Goal: Communication & Community: Answer question/provide support

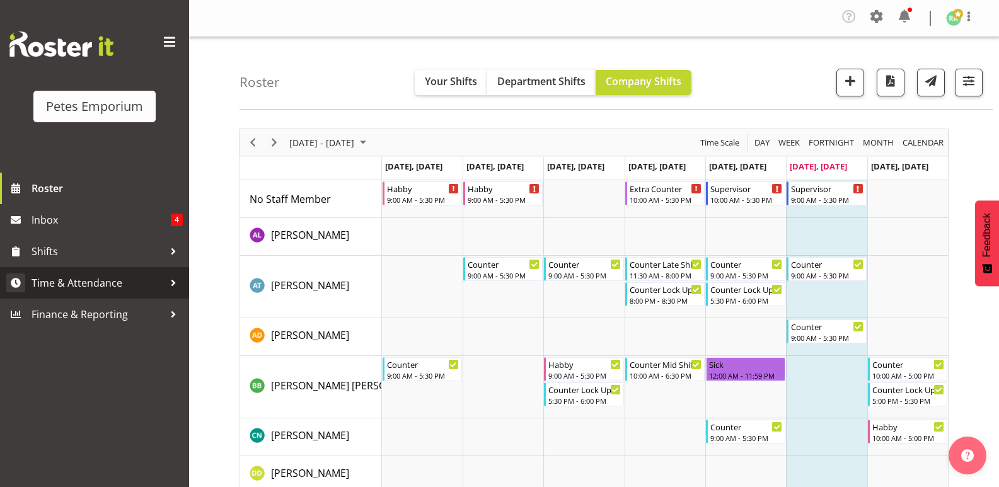
click at [108, 272] on link "Time & Attendance" at bounding box center [94, 283] width 189 height 32
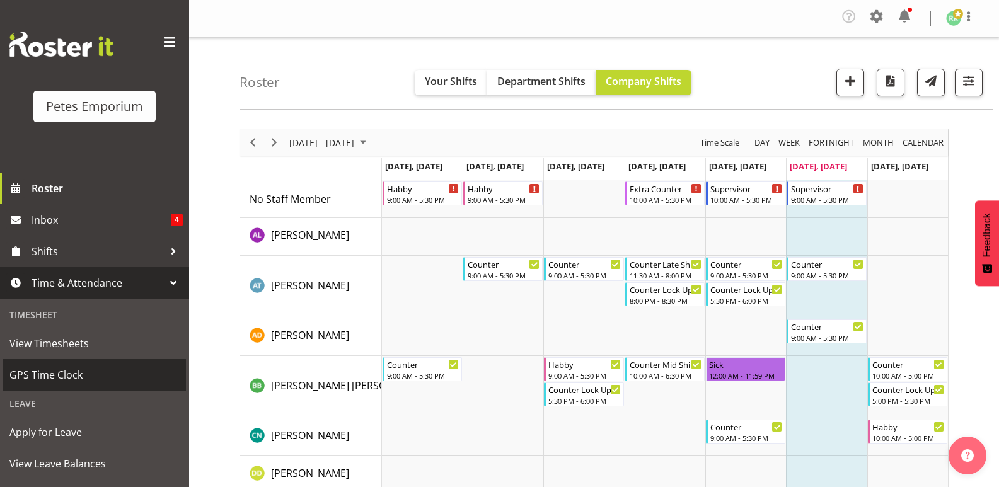
click at [67, 378] on span "GPS Time Clock" at bounding box center [94, 375] width 170 height 19
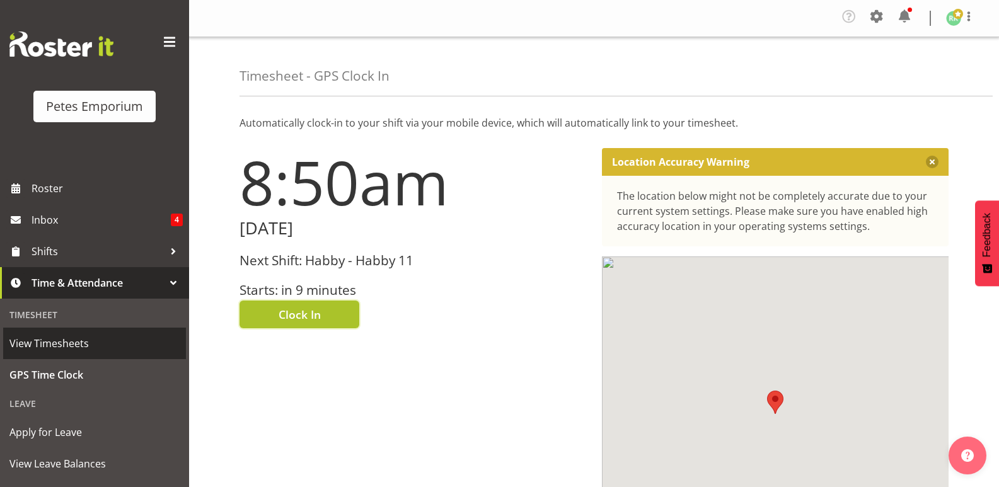
click at [310, 322] on span "Clock In" at bounding box center [300, 314] width 42 height 16
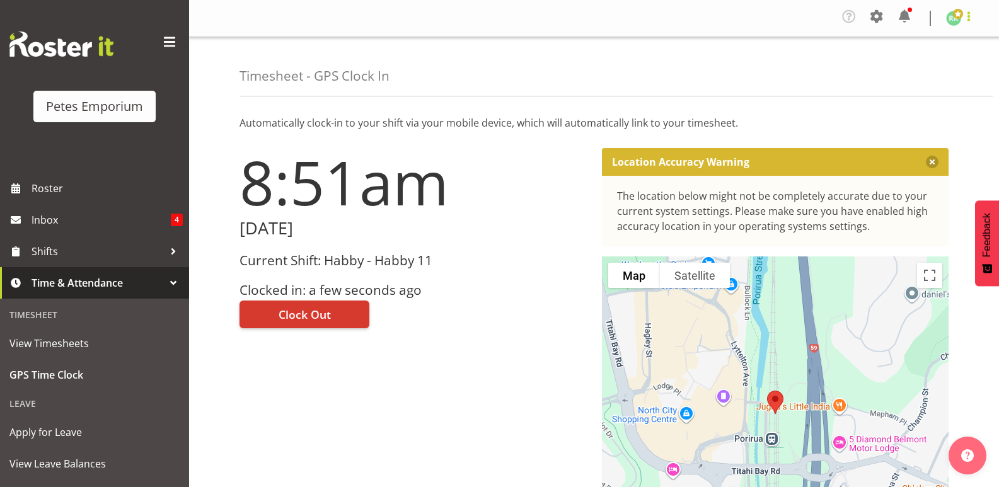
click at [965, 23] on span at bounding box center [968, 16] width 15 height 15
click at [900, 73] on link "Log Out" at bounding box center [916, 69] width 121 height 23
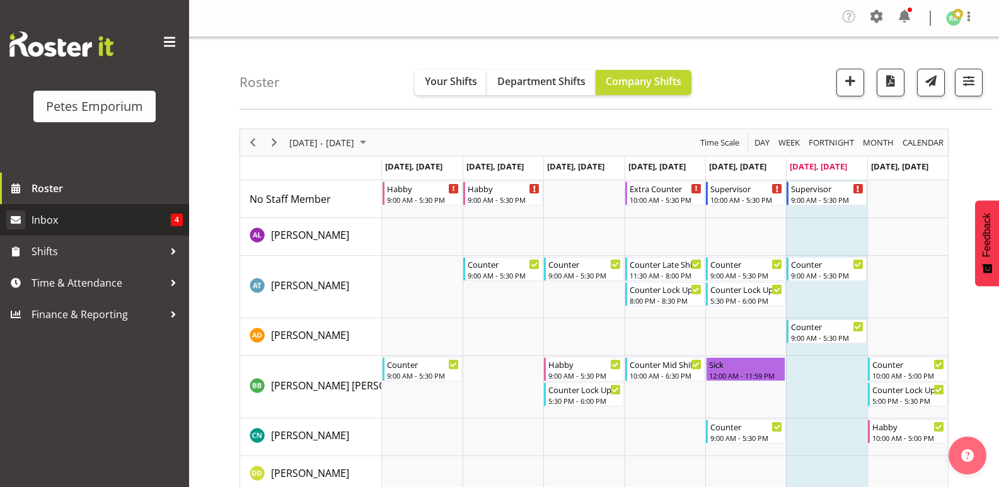
click at [50, 213] on span "Inbox" at bounding box center [101, 220] width 139 height 19
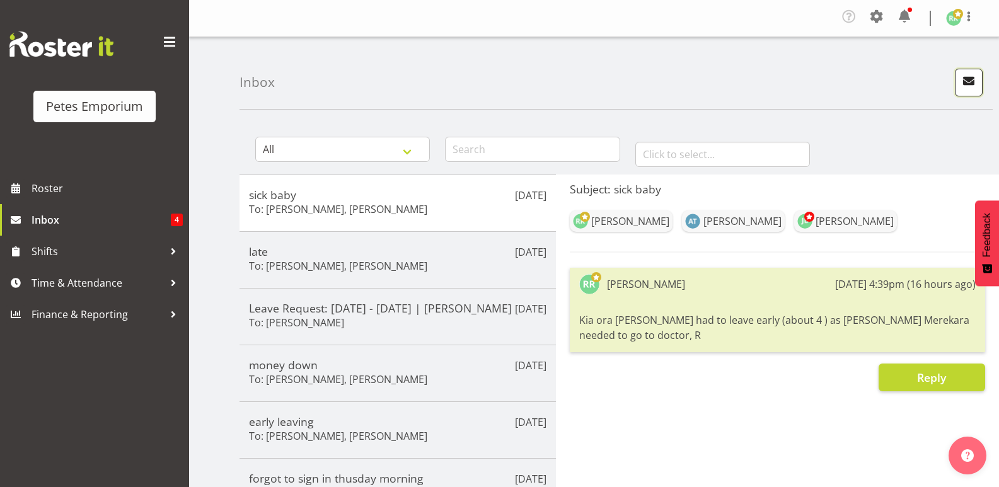
click at [967, 73] on span "button" at bounding box center [969, 81] width 16 height 16
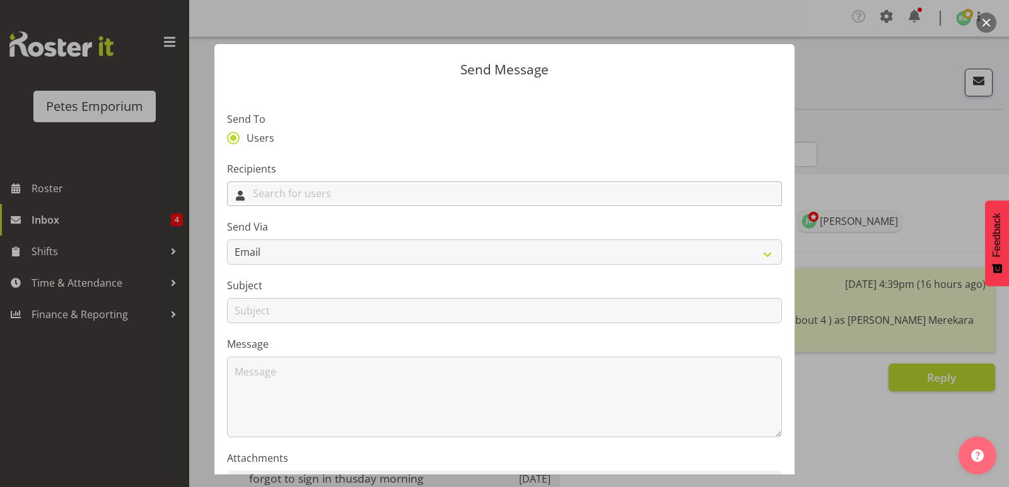
click at [327, 198] on input "text" at bounding box center [505, 194] width 554 height 20
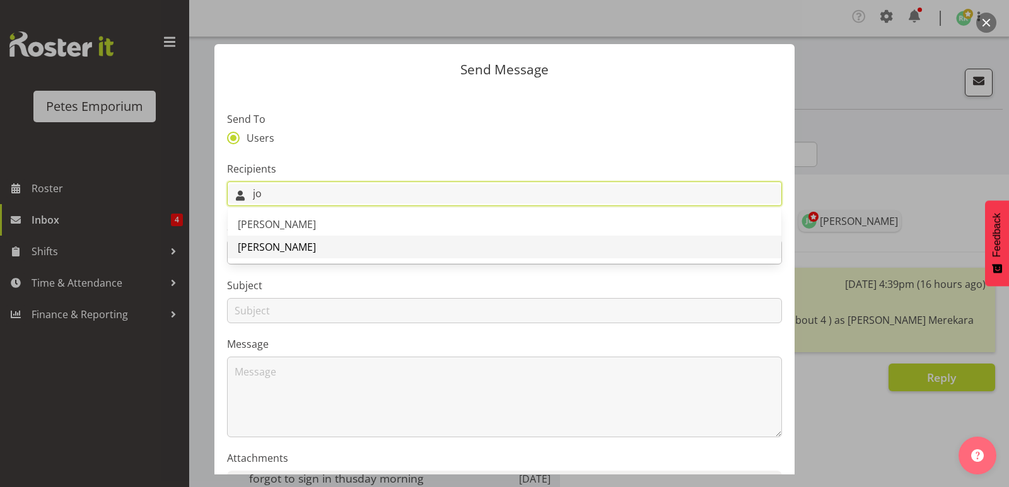
type input "jo"
click at [283, 245] on span "[PERSON_NAME]" at bounding box center [277, 247] width 78 height 14
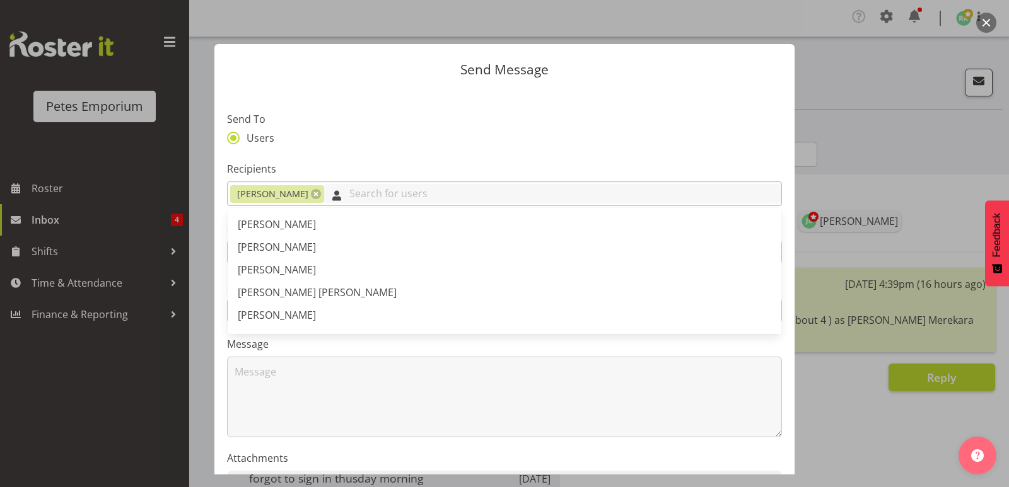
click at [363, 194] on input "text" at bounding box center [552, 194] width 457 height 20
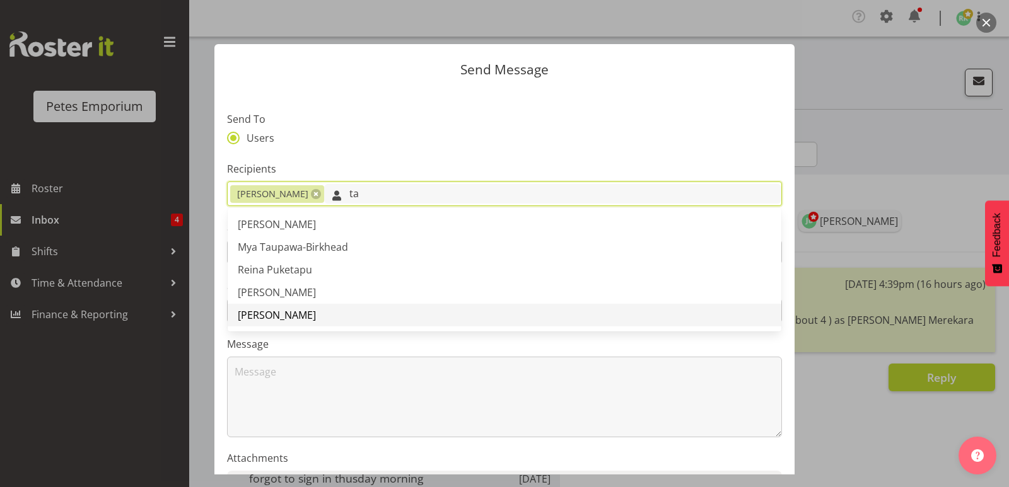
type input "ta"
click at [295, 317] on span "[PERSON_NAME]" at bounding box center [277, 315] width 78 height 14
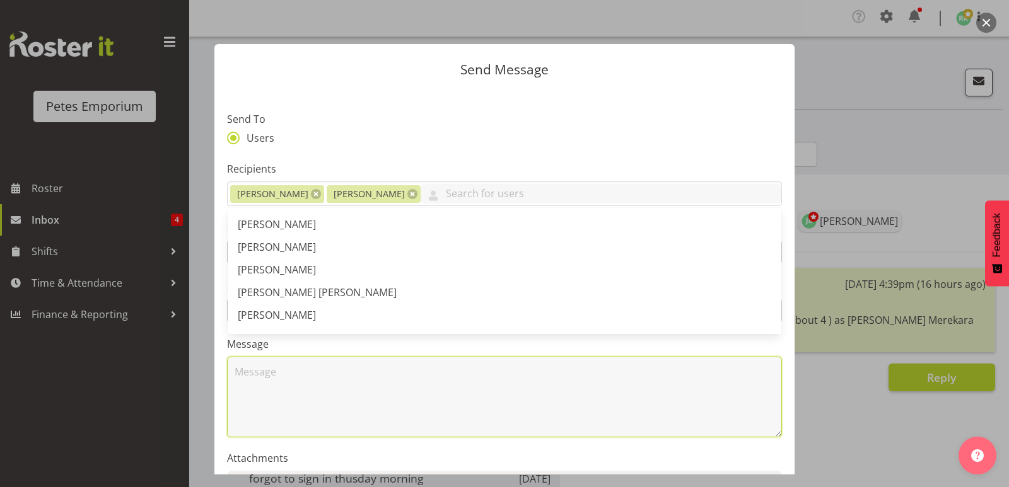
click at [346, 398] on textarea at bounding box center [504, 397] width 555 height 81
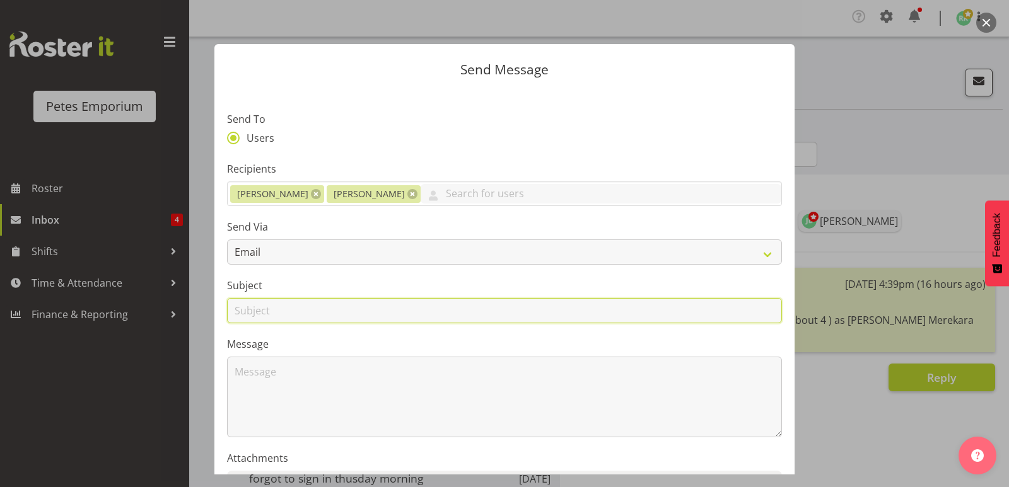
click at [293, 310] on input "text" at bounding box center [504, 310] width 555 height 25
type input "customer feedback"
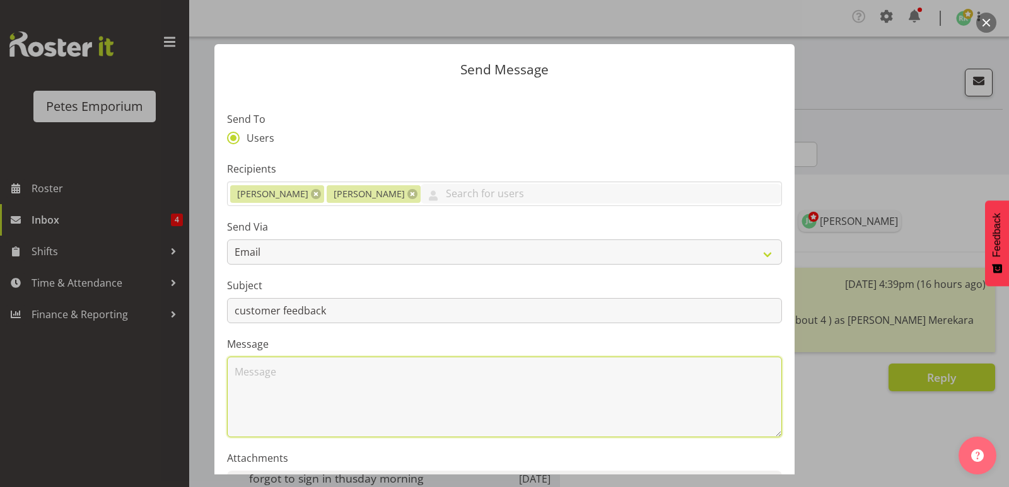
click at [301, 368] on textarea at bounding box center [504, 397] width 555 height 81
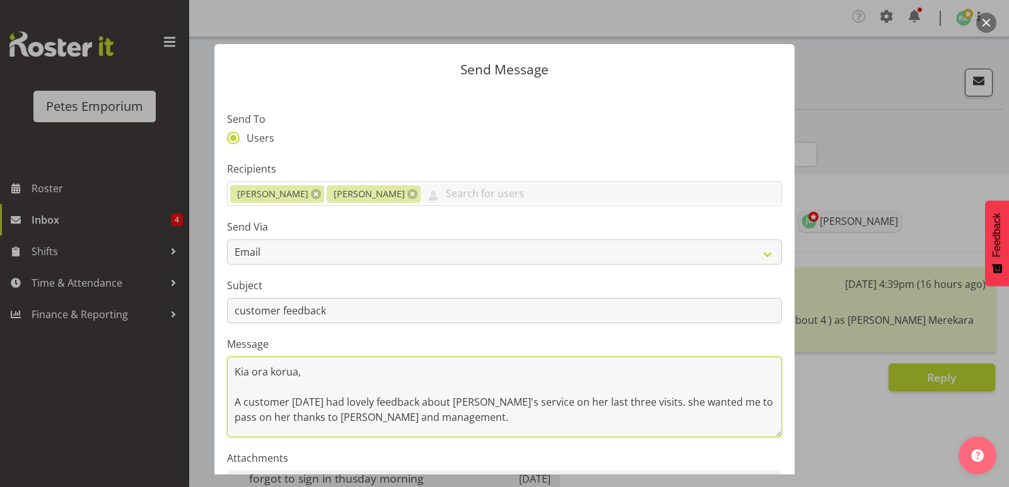
scroll to position [18, 0]
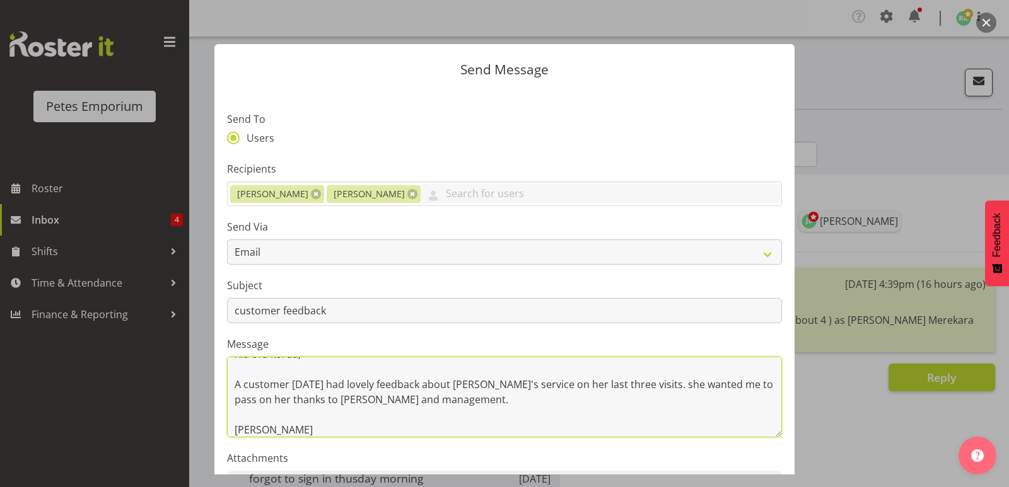
type textarea "Kia ora korua, A customer yesterday had lovely feedback about Tamara's service …"
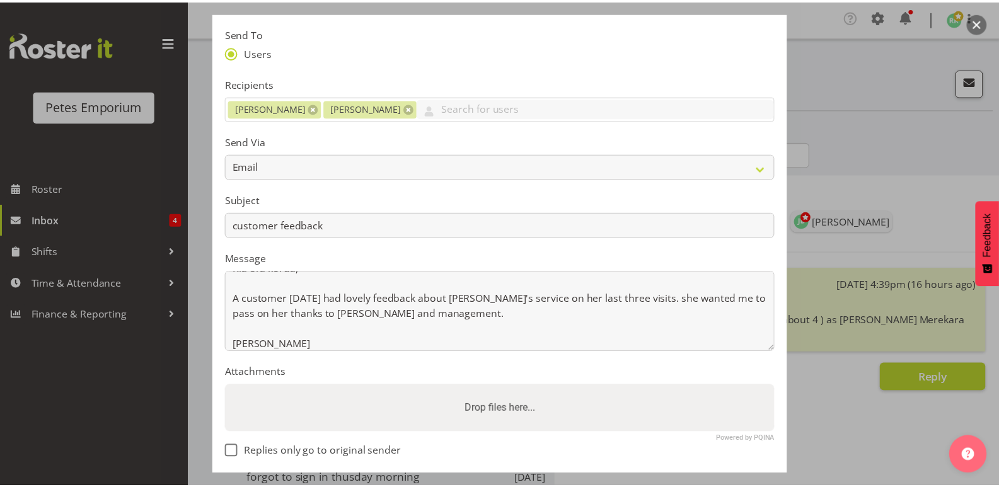
scroll to position [145, 0]
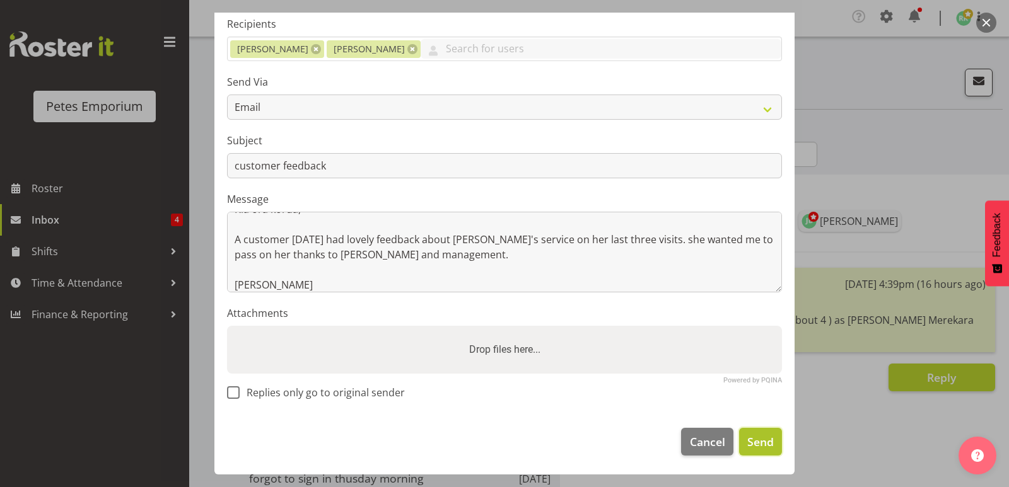
click at [756, 433] on button "Send" at bounding box center [760, 442] width 43 height 28
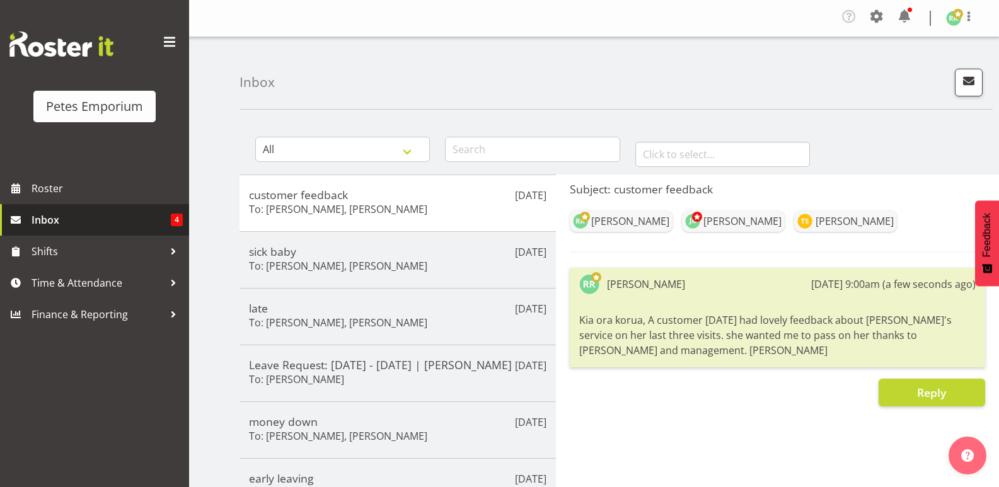
click at [81, 218] on span "Inbox" at bounding box center [101, 220] width 139 height 19
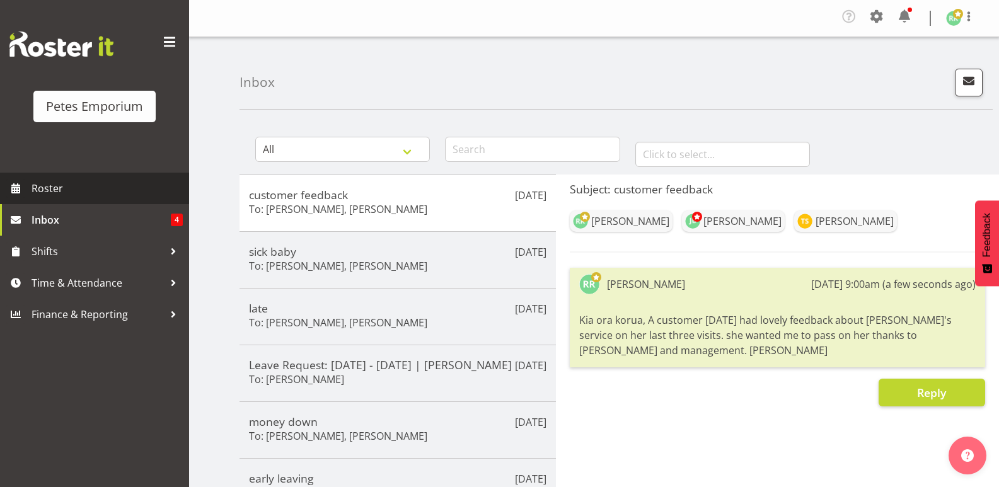
click at [97, 200] on link "Roster" at bounding box center [94, 189] width 189 height 32
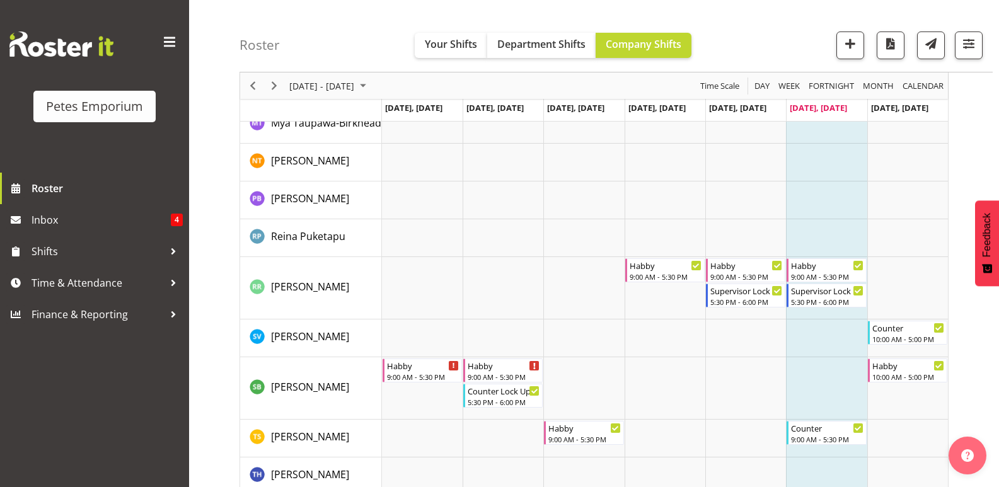
scroll to position [1173, 0]
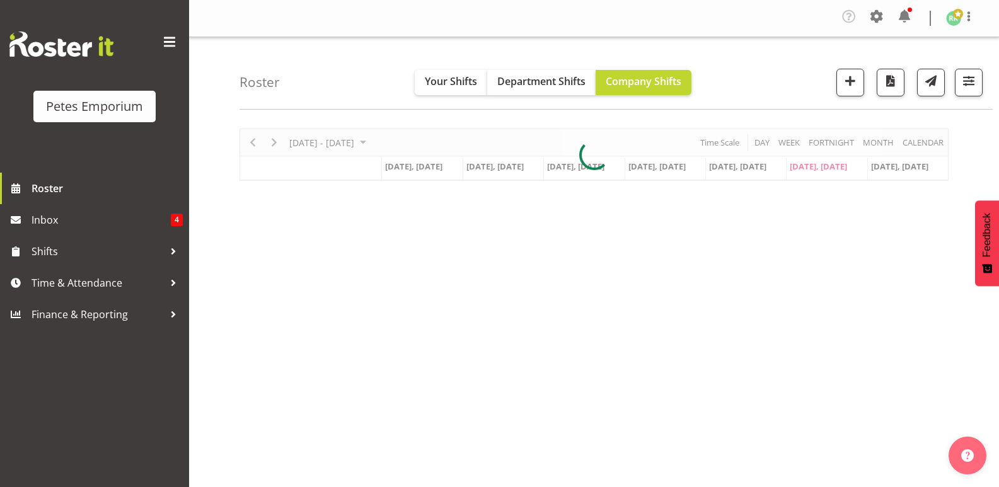
click at [947, 21] on img at bounding box center [953, 18] width 15 height 15
click at [905, 72] on link "Log Out" at bounding box center [916, 69] width 121 height 23
